Goal: Transaction & Acquisition: Book appointment/travel/reservation

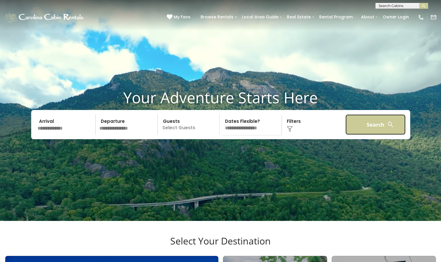
click at [371, 135] on button "Search" at bounding box center [376, 124] width 60 height 20
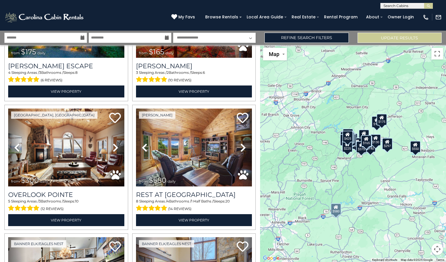
scroll to position [216, 0]
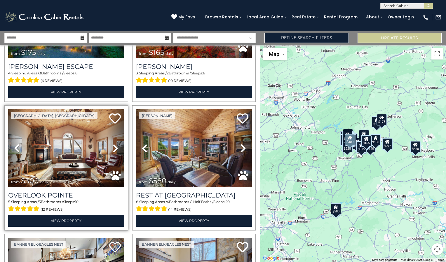
click at [52, 175] on span "from $300 daily" at bounding box center [31, 181] width 46 height 12
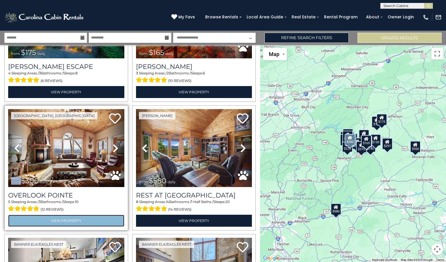
drag, startPoint x: 52, startPoint y: 174, endPoint x: 50, endPoint y: 216, distance: 42.1
click at [50, 216] on link "View Property" at bounding box center [66, 221] width 116 height 12
drag, startPoint x: 50, startPoint y: 216, endPoint x: 59, endPoint y: 217, distance: 9.4
click at [59, 217] on link "View Property" at bounding box center [66, 221] width 116 height 12
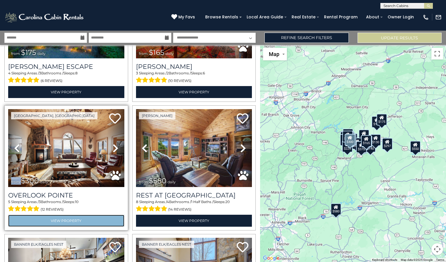
click at [59, 217] on link "View Property" at bounding box center [66, 221] width 116 height 12
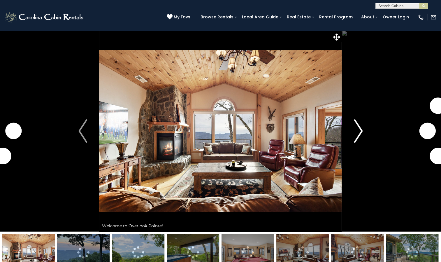
click at [361, 133] on img "Next" at bounding box center [358, 130] width 9 height 23
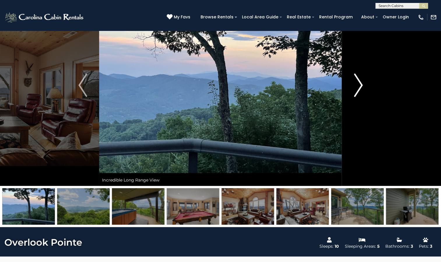
scroll to position [83, 0]
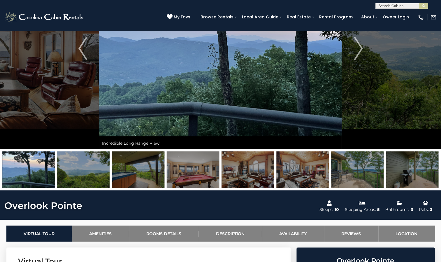
click at [349, 166] on img at bounding box center [357, 169] width 53 height 36
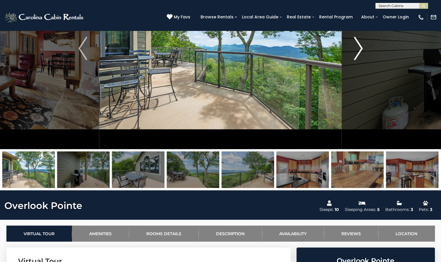
click at [362, 48] on img "Next" at bounding box center [358, 48] width 9 height 23
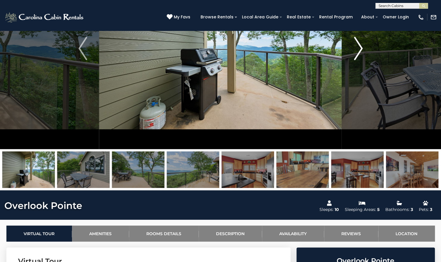
click at [362, 48] on img "Next" at bounding box center [358, 48] width 9 height 23
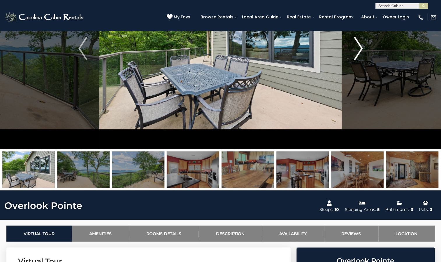
click at [362, 48] on img "Next" at bounding box center [358, 48] width 9 height 23
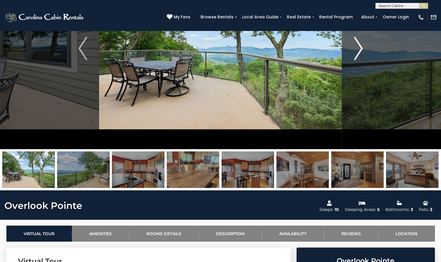
click at [362, 48] on img "Next" at bounding box center [358, 48] width 9 height 23
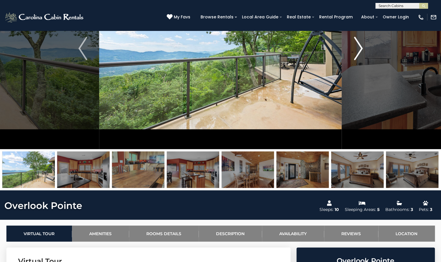
click at [362, 48] on img "Next" at bounding box center [358, 48] width 9 height 23
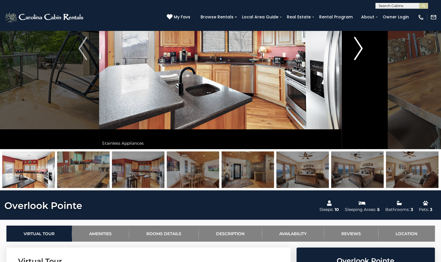
click at [362, 48] on img "Next" at bounding box center [358, 48] width 9 height 23
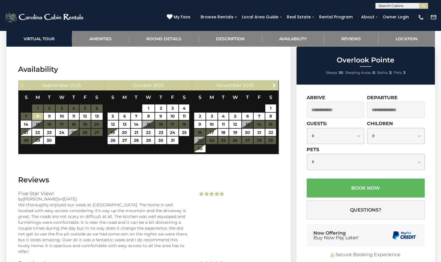
scroll to position [1173, 0]
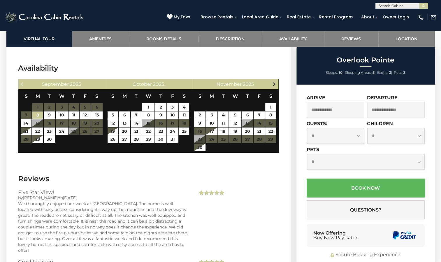
click at [274, 83] on span "Next" at bounding box center [274, 84] width 5 height 5
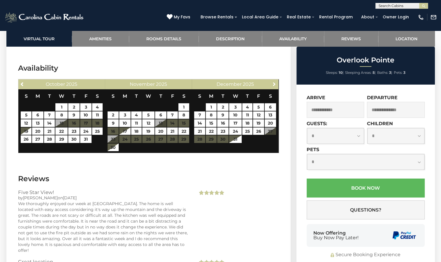
click at [274, 83] on span "Next" at bounding box center [274, 84] width 5 height 5
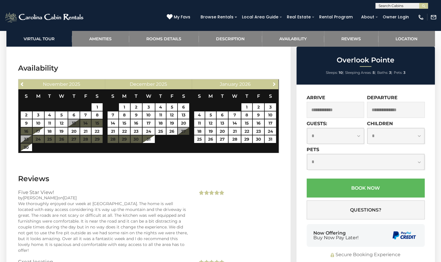
click at [274, 83] on span "Next" at bounding box center [274, 84] width 5 height 5
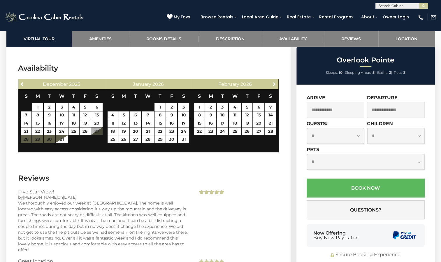
click at [274, 83] on span "Next" at bounding box center [274, 84] width 5 height 5
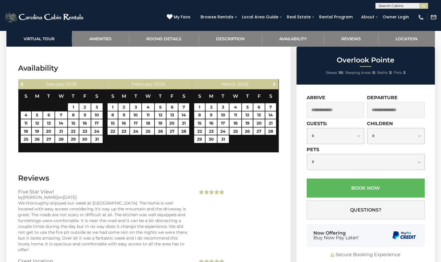
click at [274, 83] on span "Next" at bounding box center [274, 84] width 5 height 5
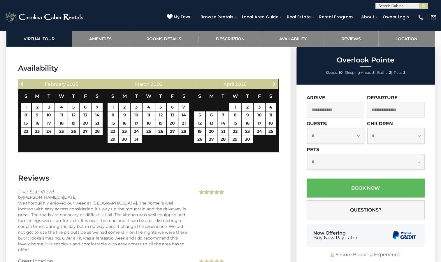
click at [274, 83] on span "Next" at bounding box center [274, 84] width 5 height 5
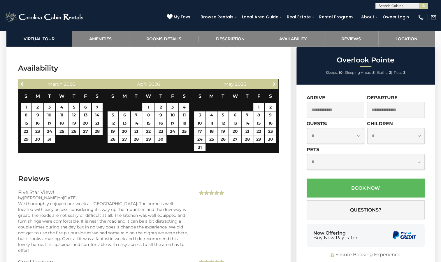
click at [274, 83] on span "Next" at bounding box center [274, 84] width 5 height 5
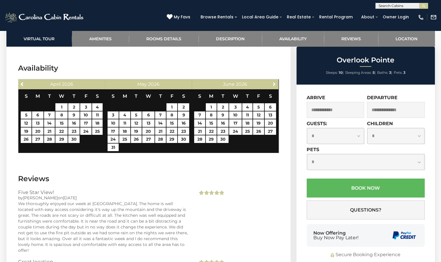
click at [274, 83] on span "Next" at bounding box center [274, 84] width 5 height 5
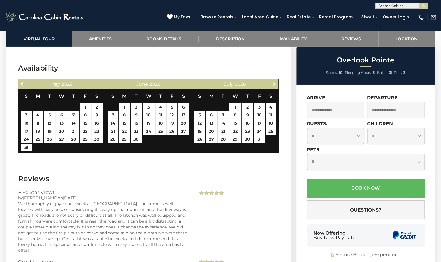
click at [274, 83] on span "Next" at bounding box center [274, 84] width 5 height 5
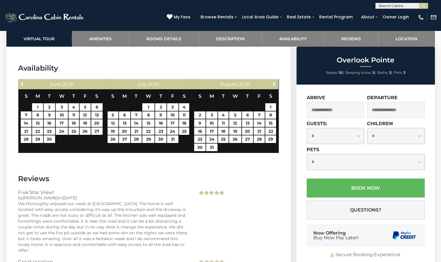
click at [274, 83] on span "Next" at bounding box center [274, 84] width 5 height 5
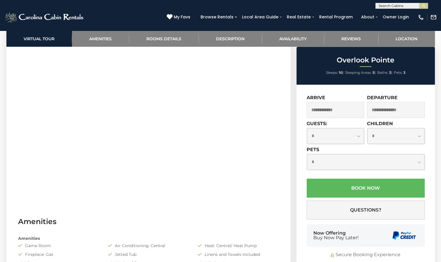
scroll to position [300, 0]
click at [228, 37] on link "Description" at bounding box center [230, 39] width 63 height 16
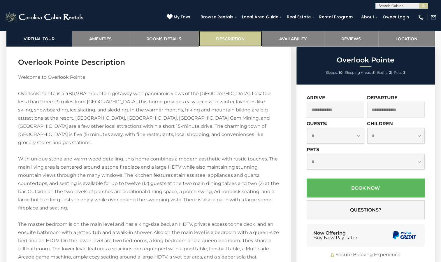
scroll to position [845, 0]
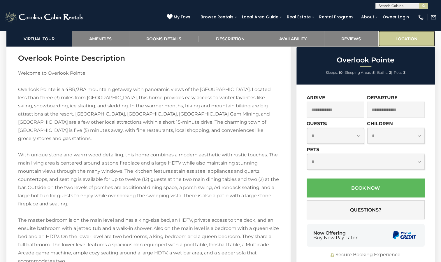
click at [400, 39] on link "Location" at bounding box center [407, 39] width 57 height 16
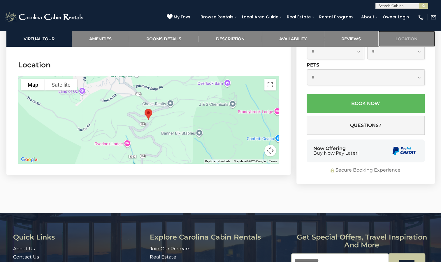
scroll to position [1507, 0]
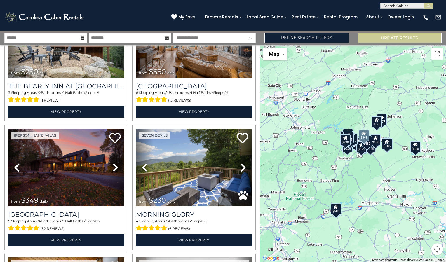
scroll to position [842, 0]
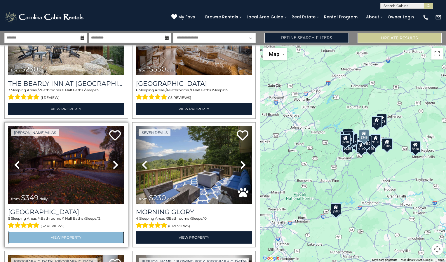
click at [57, 231] on link "View Property" at bounding box center [66, 237] width 116 height 12
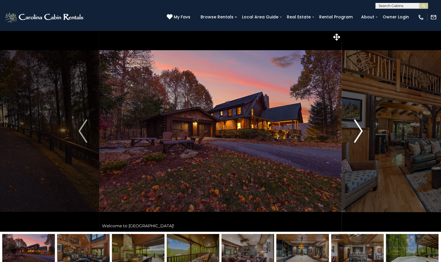
click at [361, 131] on img "Next" at bounding box center [358, 130] width 9 height 23
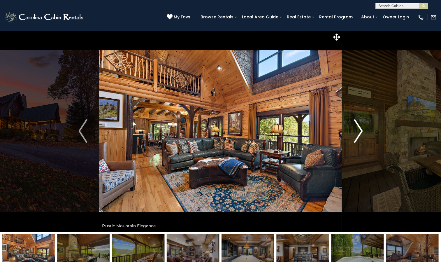
click at [361, 131] on img "Next" at bounding box center [358, 130] width 9 height 23
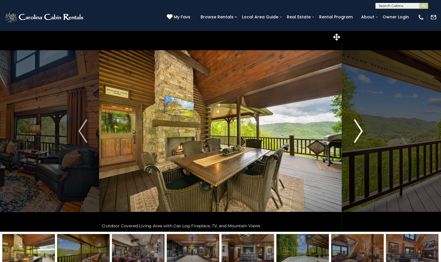
click at [361, 131] on img "Next" at bounding box center [358, 130] width 9 height 23
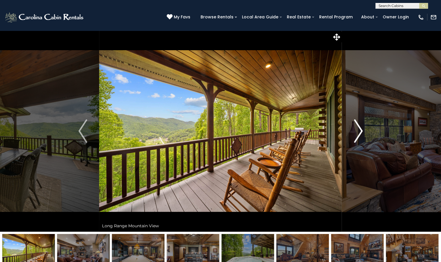
click at [361, 131] on img "Next" at bounding box center [358, 130] width 9 height 23
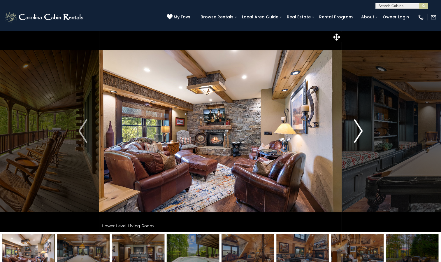
click at [361, 131] on img "Next" at bounding box center [358, 130] width 9 height 23
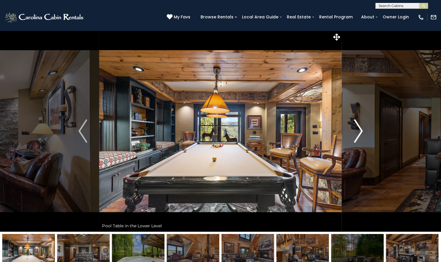
click at [361, 131] on img "Next" at bounding box center [358, 130] width 9 height 23
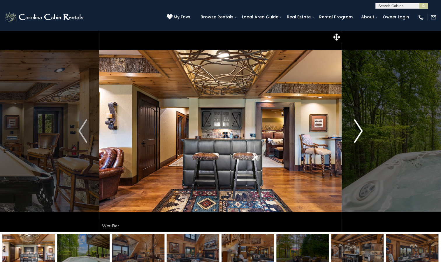
click at [361, 131] on img "Next" at bounding box center [358, 130] width 9 height 23
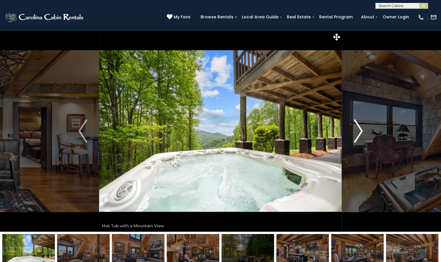
click at [361, 131] on img "Next" at bounding box center [358, 130] width 9 height 23
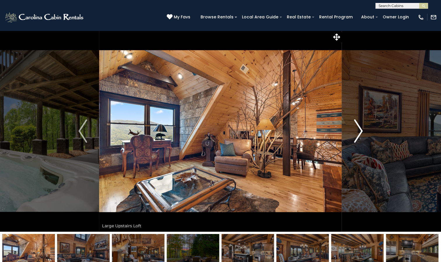
click at [361, 131] on img "Next" at bounding box center [358, 130] width 9 height 23
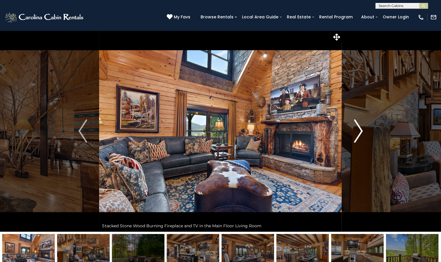
click at [361, 131] on img "Next" at bounding box center [358, 130] width 9 height 23
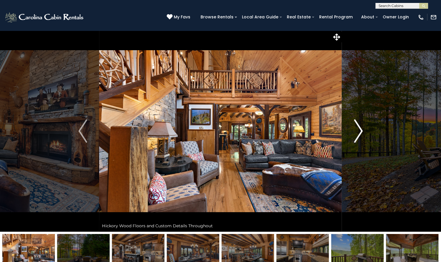
click at [361, 131] on img "Next" at bounding box center [358, 130] width 9 height 23
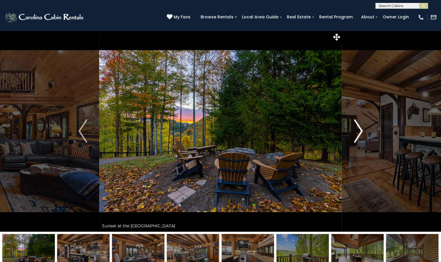
click at [361, 131] on img "Next" at bounding box center [358, 130] width 9 height 23
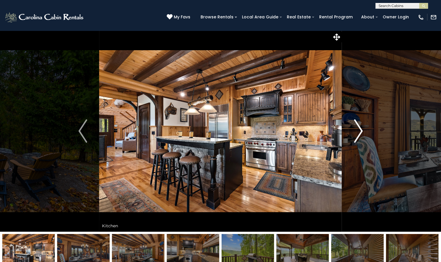
click at [361, 131] on img "Next" at bounding box center [358, 130] width 9 height 23
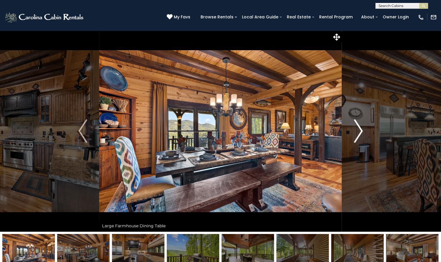
click at [361, 131] on img "Next" at bounding box center [358, 130] width 9 height 23
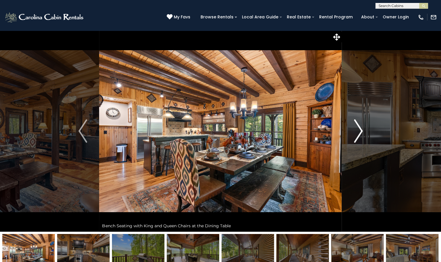
click at [361, 131] on img "Next" at bounding box center [358, 130] width 9 height 23
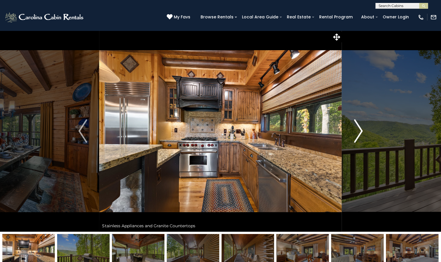
click at [361, 131] on img "Next" at bounding box center [358, 130] width 9 height 23
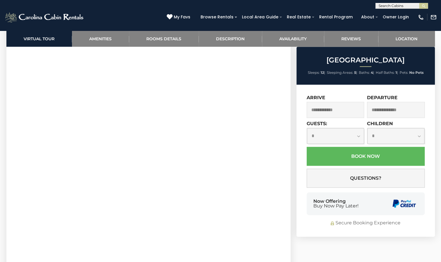
scroll to position [312, 0]
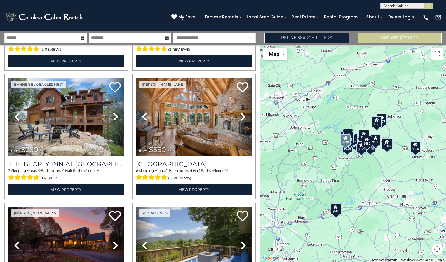
scroll to position [772, 0]
